Goal: Transaction & Acquisition: Purchase product/service

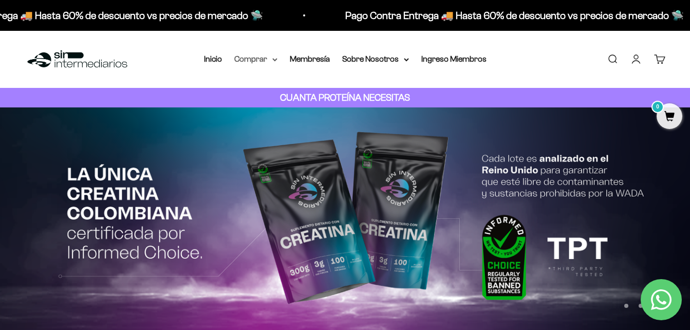
click at [270, 61] on summary "Comprar" at bounding box center [255, 58] width 43 height 13
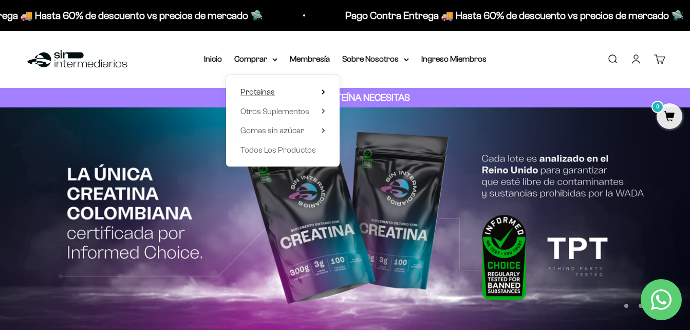
click at [289, 95] on summary "Proteínas" at bounding box center [283, 91] width 85 height 13
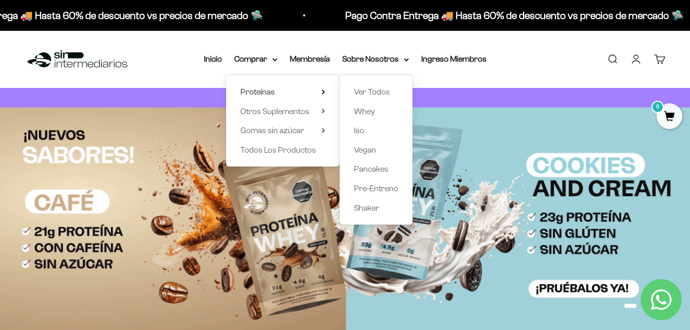
click at [353, 110] on div "Ver Todos Whey Iso Vegan Pancakes Pre-Entreno Shaker" at bounding box center [376, 150] width 73 height 150
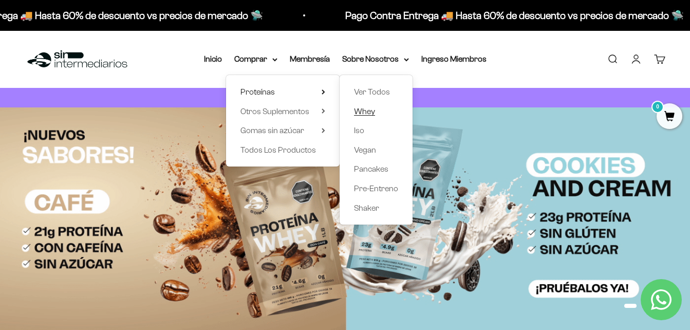
click at [371, 113] on span "Whey" at bounding box center [364, 111] width 21 height 9
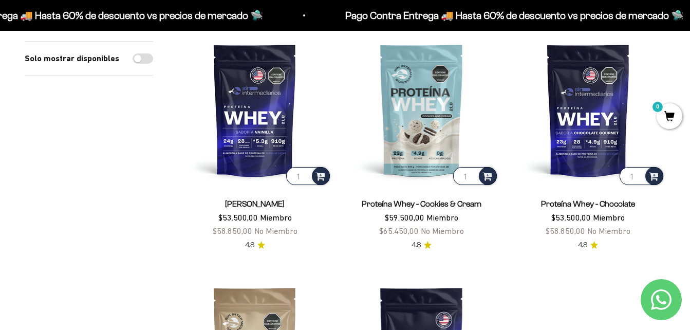
scroll to position [128, 0]
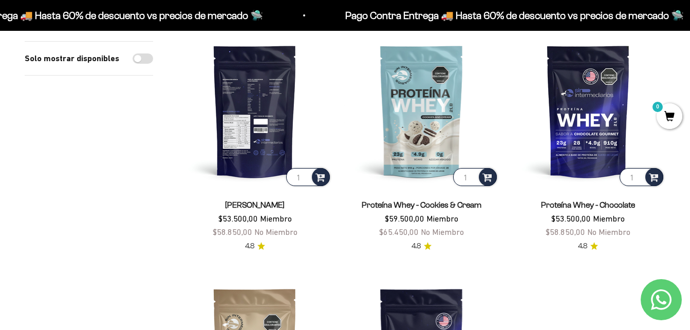
click at [255, 141] on img at bounding box center [255, 111] width 154 height 154
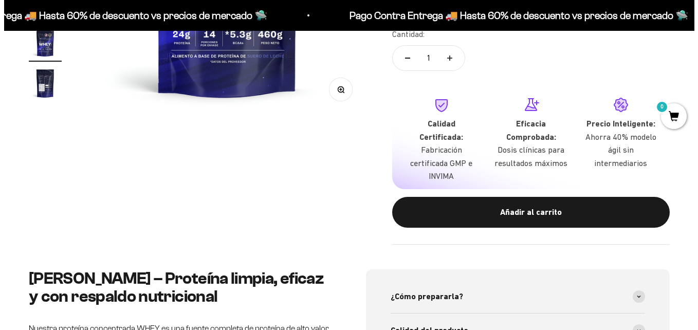
scroll to position [298, 0]
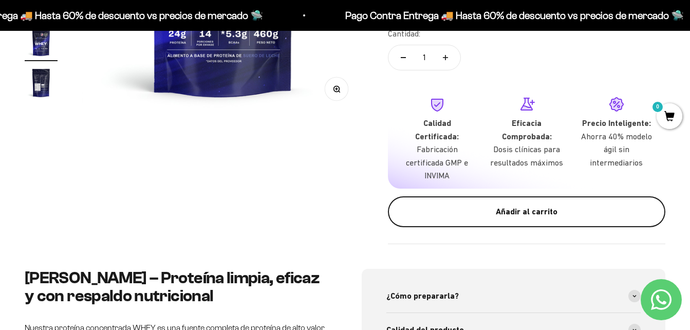
click at [520, 205] on div "Añadir al carrito" at bounding box center [527, 211] width 237 height 13
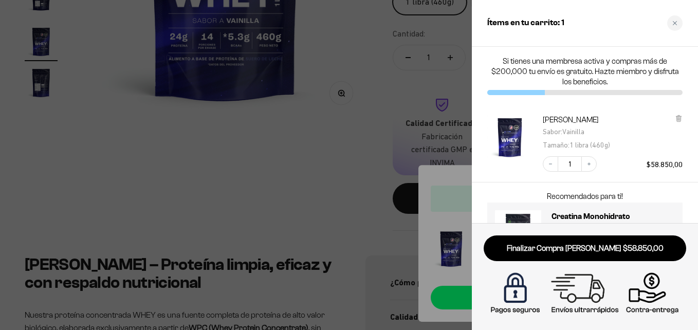
scroll to position [49, 0]
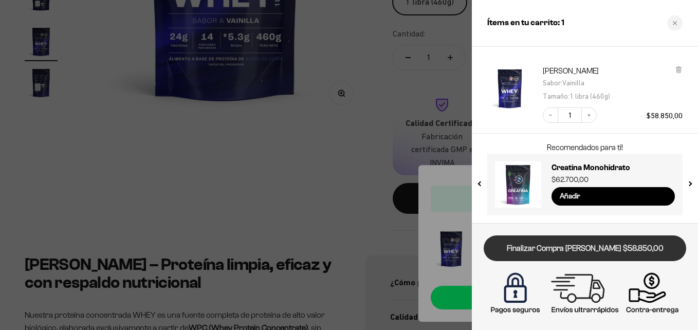
click at [616, 250] on link "Finalizar Compra [PERSON_NAME] $58.850,00" at bounding box center [585, 248] width 203 height 26
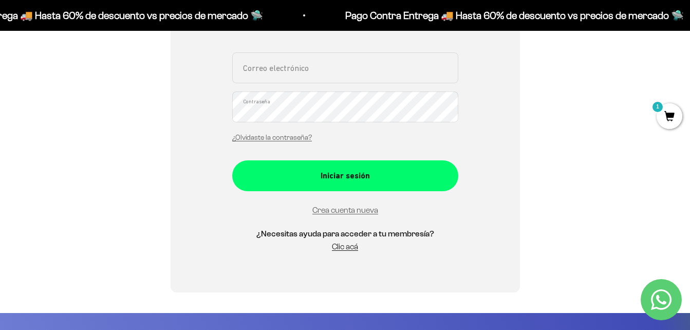
scroll to position [226, 0]
